Goal: Task Accomplishment & Management: Complete application form

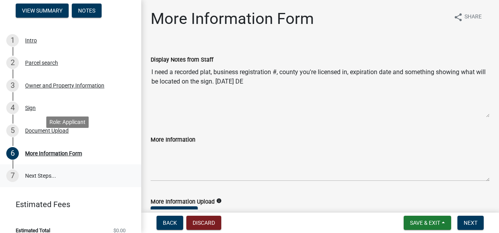
scroll to position [97, 0]
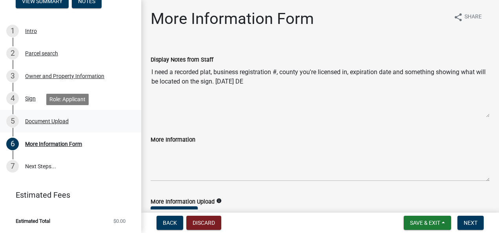
click at [53, 126] on div "5 Document Upload" at bounding box center [67, 121] width 122 height 13
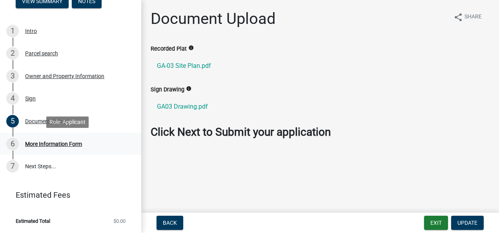
click at [51, 141] on div "More Information Form" at bounding box center [53, 143] width 57 height 5
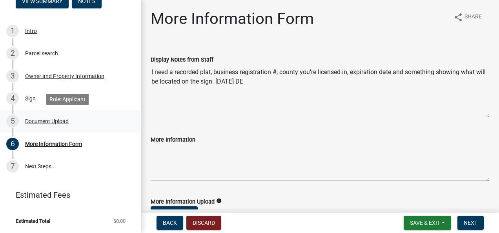
click at [58, 121] on div "Document Upload" at bounding box center [47, 121] width 44 height 5
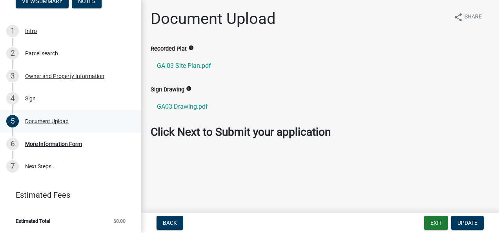
click at [44, 122] on div "Document Upload" at bounding box center [47, 121] width 44 height 5
click at [479, 225] on button "Update" at bounding box center [467, 223] width 33 height 14
click at [188, 45] on wm-help-text "info" at bounding box center [190, 48] width 5 height 7
click at [190, 49] on icon "info" at bounding box center [190, 47] width 5 height 5
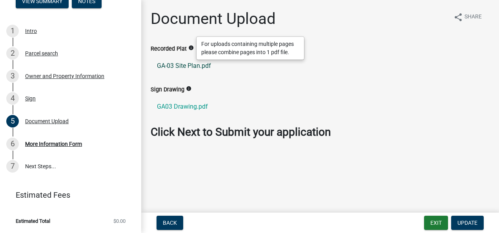
click at [185, 66] on link "GA-03 Site Plan.pdf" at bounding box center [320, 66] width 339 height 19
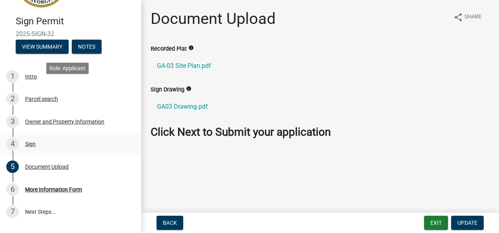
scroll to position [78, 0]
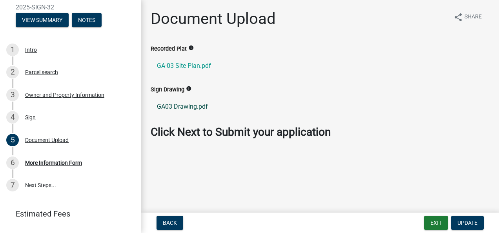
click at [252, 115] on link "GA03 Drawing.pdf" at bounding box center [320, 106] width 339 height 19
click at [272, 62] on link "GA-03 Site Plan.pdf" at bounding box center [320, 66] width 339 height 19
click at [464, 220] on span "Update" at bounding box center [468, 223] width 20 height 6
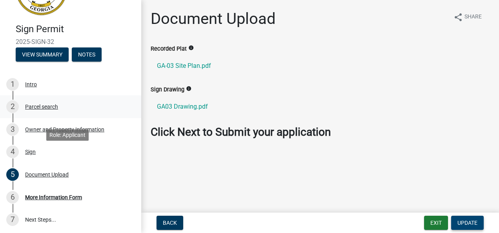
scroll to position [0, 0]
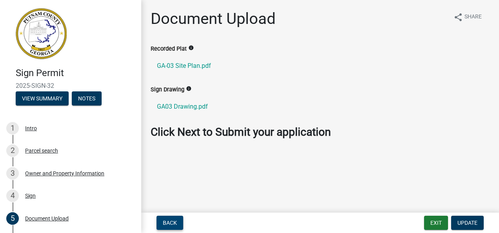
click at [167, 217] on button "Back" at bounding box center [170, 223] width 27 height 14
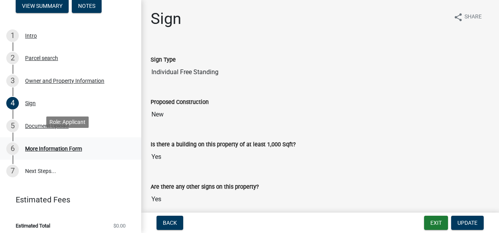
scroll to position [97, 0]
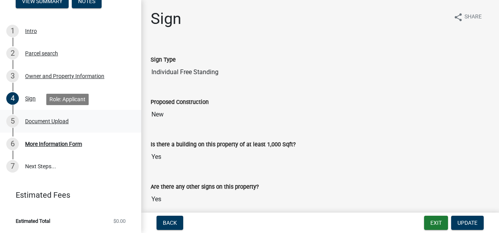
click at [60, 119] on div "Document Upload" at bounding box center [47, 121] width 44 height 5
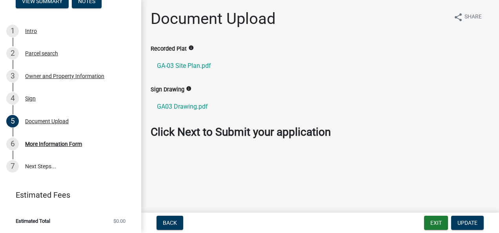
click at [465, 9] on main "Document Upload share Share Recorded Plat info GA-03 Site Plan.pdf Sign Drawing…" at bounding box center [320, 105] width 358 height 210
click at [465, 11] on button "share Share" at bounding box center [467, 16] width 41 height 15
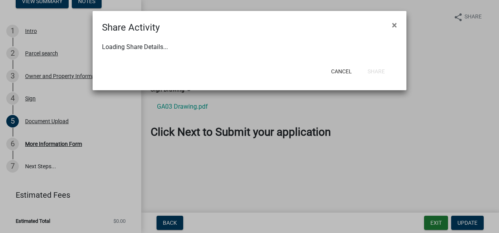
select select "1"
select select "0"
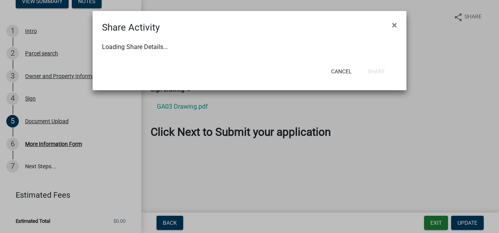
select select "0"
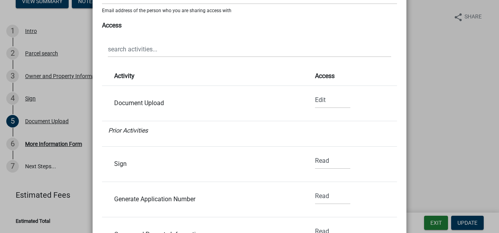
scroll to position [118, 0]
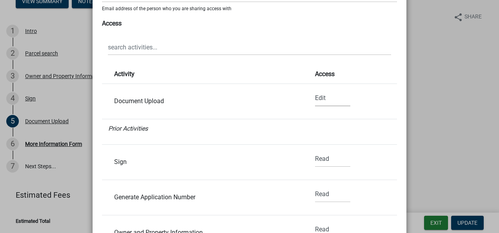
click at [315, 99] on select "None Read Edit" at bounding box center [332, 98] width 35 height 16
click at [318, 95] on select "None Read Edit" at bounding box center [332, 98] width 35 height 16
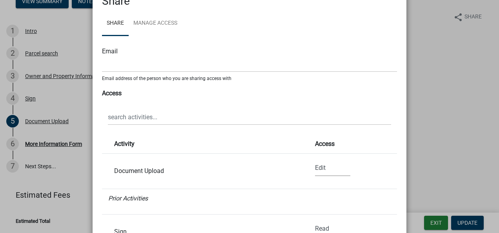
scroll to position [0, 0]
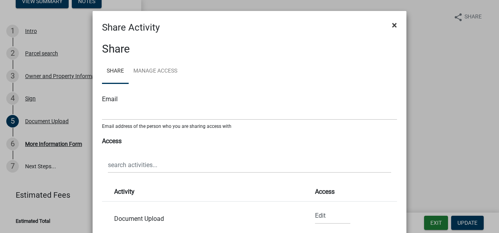
click at [393, 27] on span "×" at bounding box center [394, 25] width 5 height 11
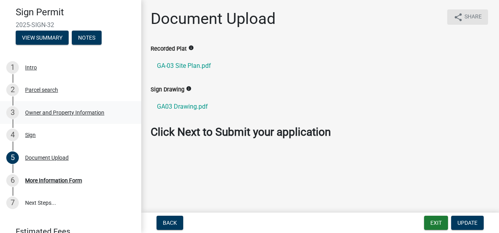
scroll to position [19, 0]
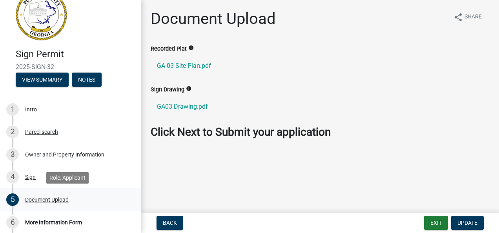
click at [43, 201] on div "Document Upload" at bounding box center [47, 199] width 44 height 5
click at [188, 48] on icon "info" at bounding box center [190, 47] width 5 height 5
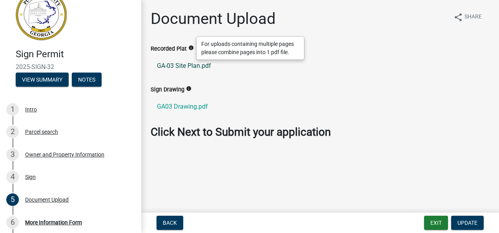
click at [188, 64] on link "GA-03 Site Plan.pdf" at bounding box center [320, 66] width 339 height 19
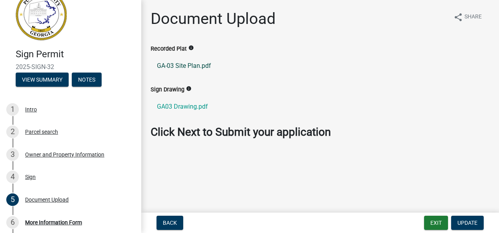
click at [191, 67] on link "GA-03 Site Plan.pdf" at bounding box center [320, 66] width 339 height 19
drag, startPoint x: 210, startPoint y: 67, endPoint x: 303, endPoint y: 63, distance: 92.3
click at [303, 63] on link "GA-03 Site Plan.pdf" at bounding box center [320, 66] width 339 height 19
click at [460, 218] on button "Update" at bounding box center [467, 223] width 33 height 14
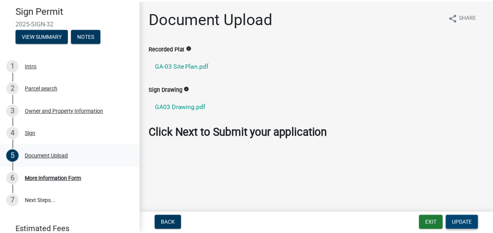
scroll to position [97, 0]
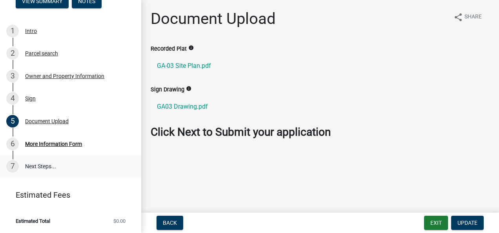
click at [48, 172] on link "7 Next Steps..." at bounding box center [70, 166] width 141 height 23
click at [46, 157] on link "7 Next Steps..." at bounding box center [70, 166] width 141 height 23
click at [44, 162] on link "7 Next Steps..." at bounding box center [70, 166] width 141 height 23
click at [420, 218] on div "Back Exit Update" at bounding box center [320, 223] width 345 height 14
click at [438, 221] on button "Exit" at bounding box center [436, 223] width 24 height 14
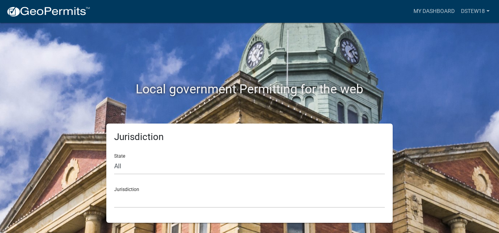
click at [261, 175] on form "State All [US_STATE] [US_STATE] [US_STATE] [US_STATE] [US_STATE] [US_STATE] [US…" at bounding box center [249, 178] width 271 height 60
click at [203, 193] on select "[GEOGRAPHIC_DATA], [US_STATE] [GEOGRAPHIC_DATA], [US_STATE][PERSON_NAME][GEOGRA…" at bounding box center [249, 200] width 271 height 16
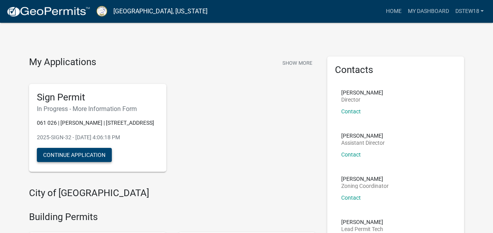
click at [71, 162] on button "Continue Application" at bounding box center [74, 155] width 75 height 14
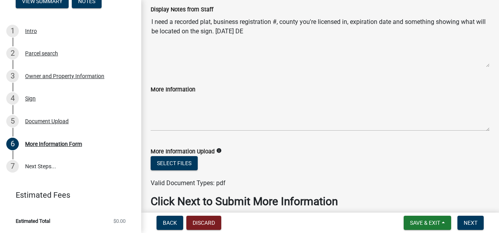
scroll to position [86, 0]
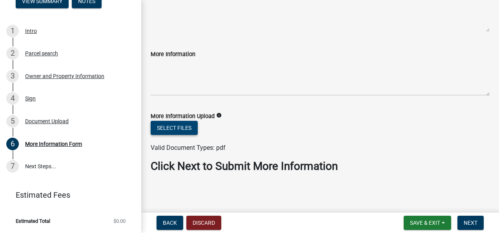
click at [174, 126] on button "Select files" at bounding box center [174, 128] width 47 height 14
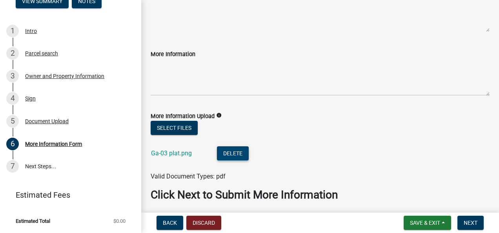
click at [234, 155] on button "Delete" at bounding box center [233, 153] width 32 height 14
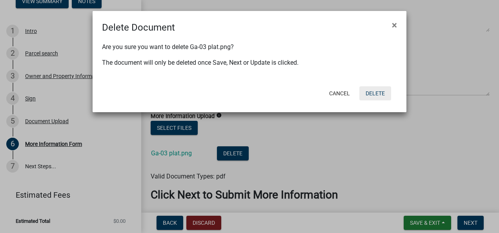
click at [376, 90] on button "Delete" at bounding box center [375, 93] width 32 height 14
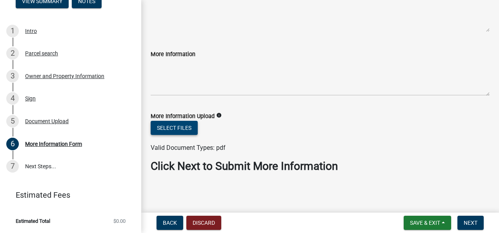
click at [169, 124] on button "Select files" at bounding box center [174, 128] width 47 height 14
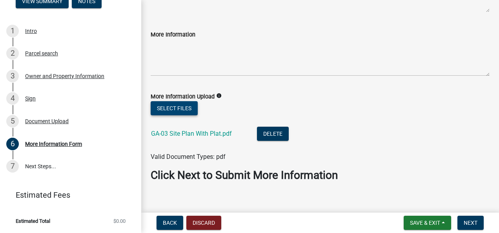
scroll to position [114, 0]
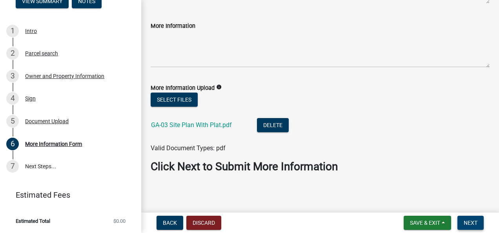
click at [471, 219] on button "Next" at bounding box center [471, 223] width 26 height 14
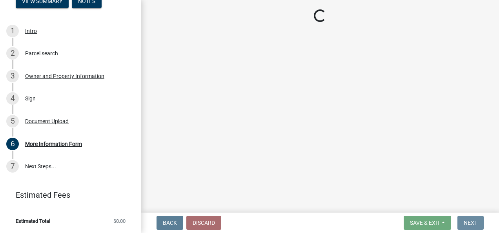
scroll to position [0, 0]
